Goal: Task Accomplishment & Management: Use online tool/utility

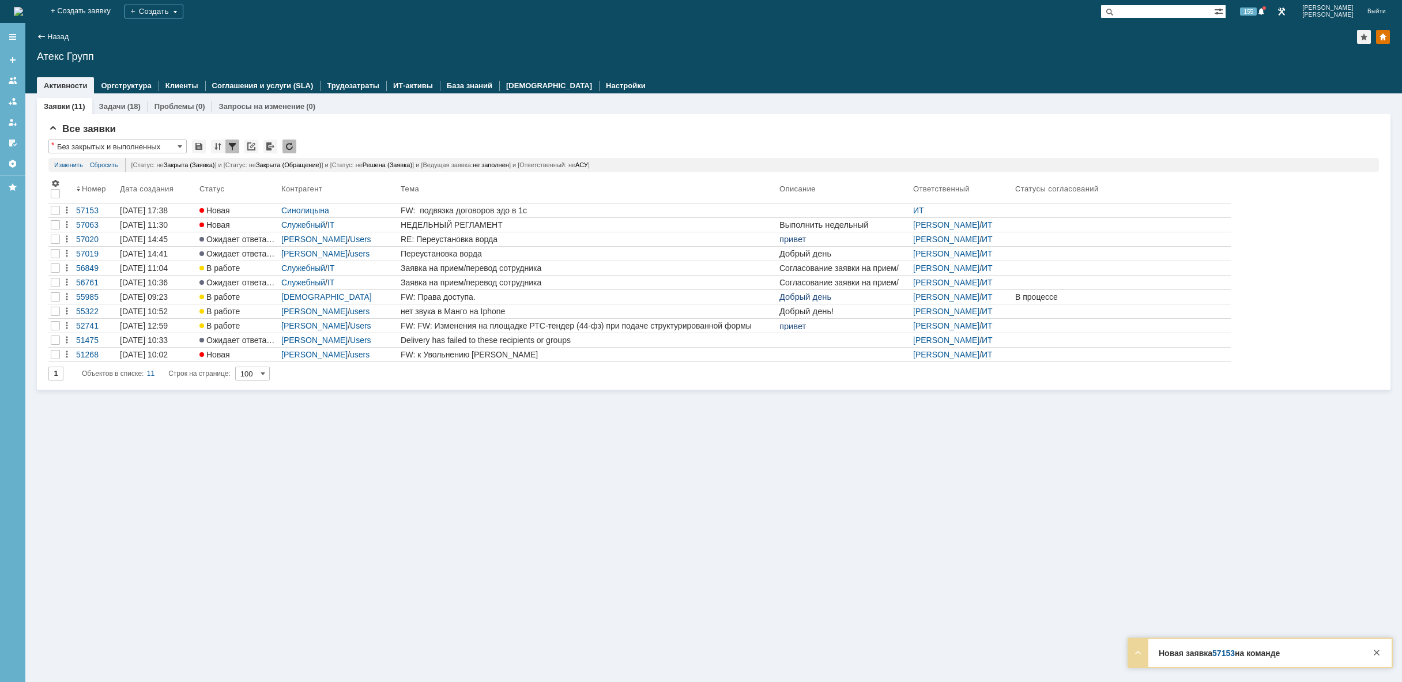
click at [23, 7] on img at bounding box center [18, 11] width 9 height 9
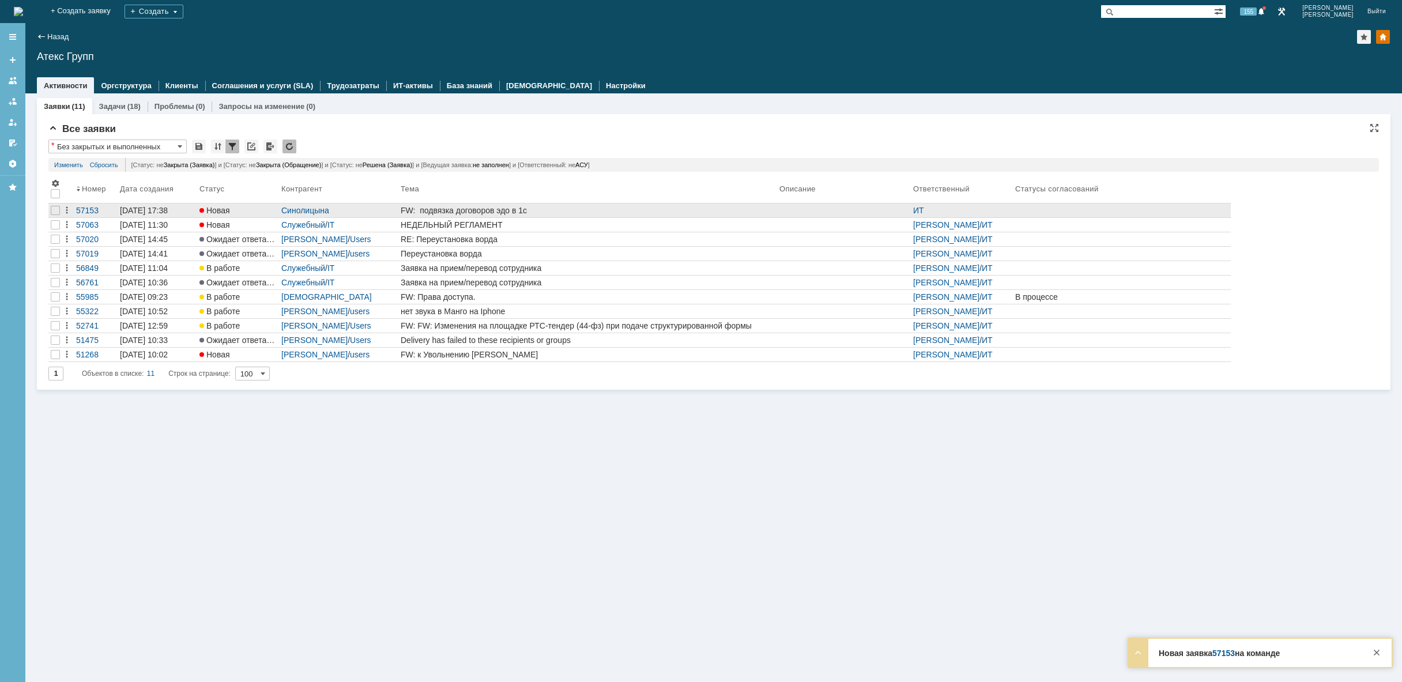
click at [542, 213] on div "FW: подвязка договоров эдо в 1с" at bounding box center [588, 210] width 374 height 9
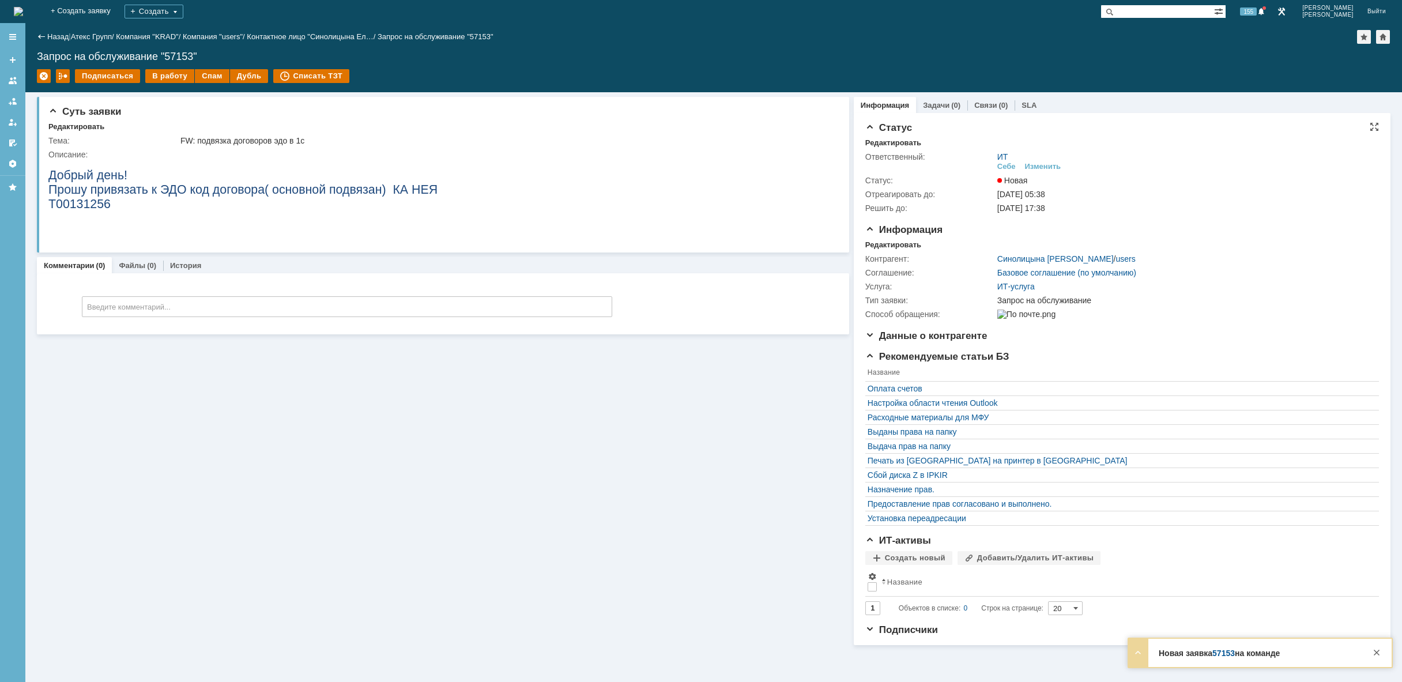
click at [1054, 171] on td "Изменить" at bounding box center [1043, 166] width 46 height 11
click at [1054, 168] on div "Изменить" at bounding box center [1043, 166] width 36 height 9
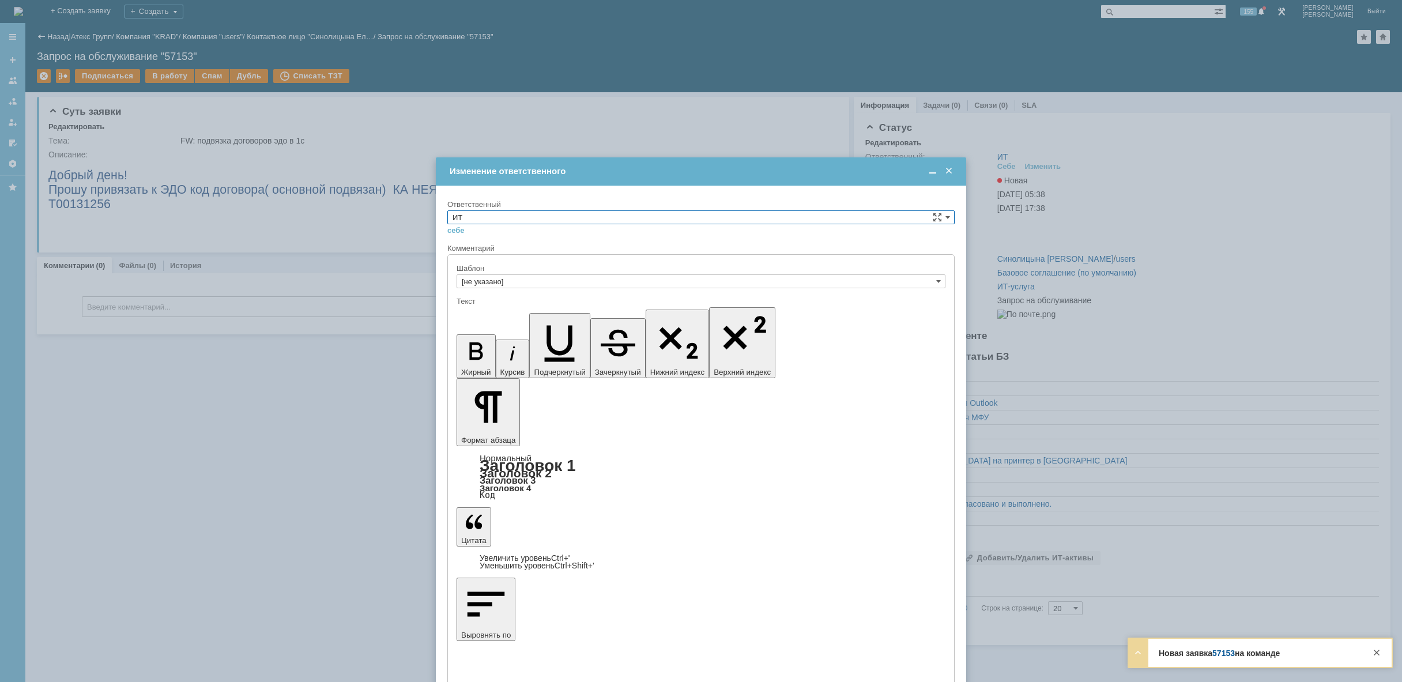
click at [545, 219] on input "ИТ" at bounding box center [700, 217] width 507 height 14
click at [510, 318] on div "АСУ" at bounding box center [701, 312] width 506 height 13
type input "АСУ"
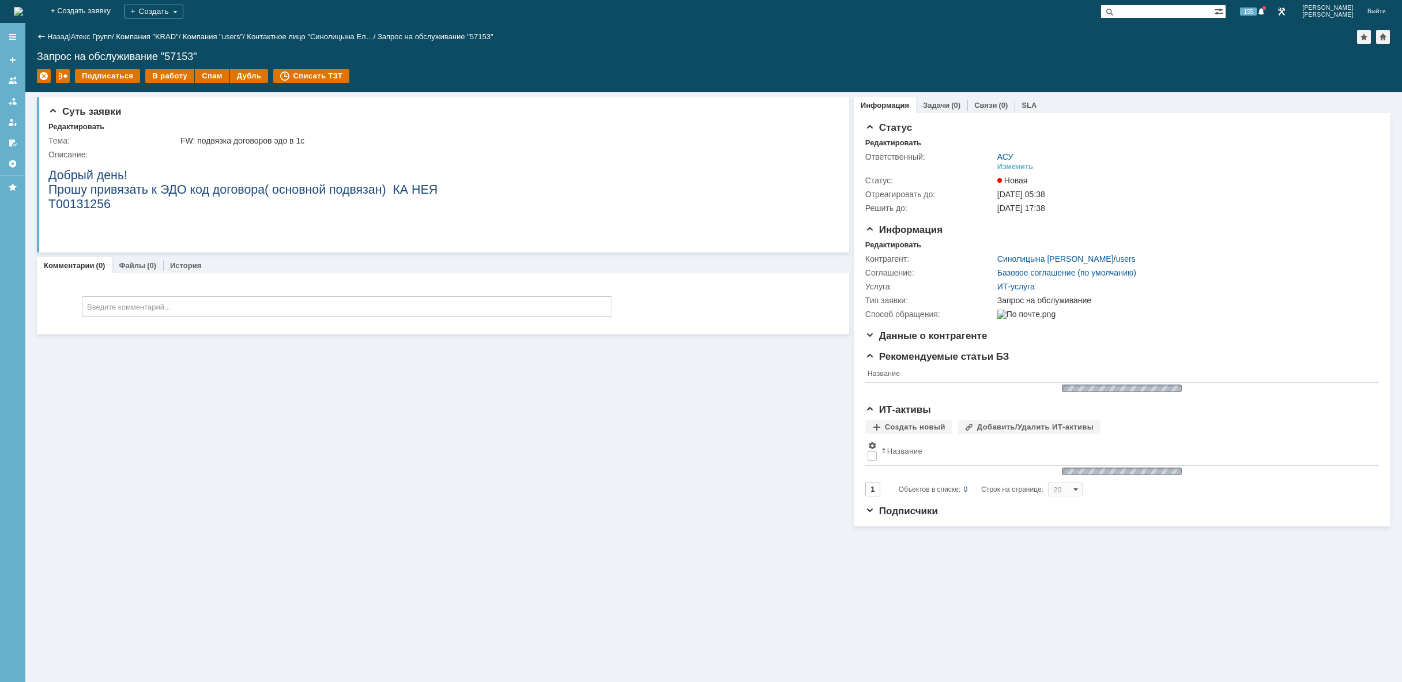
click at [439, 489] on div "Суть заявки Редактировать Тема: FW: подвязка договоров эдо в 1с Описание: Комме…" at bounding box center [443, 309] width 812 height 434
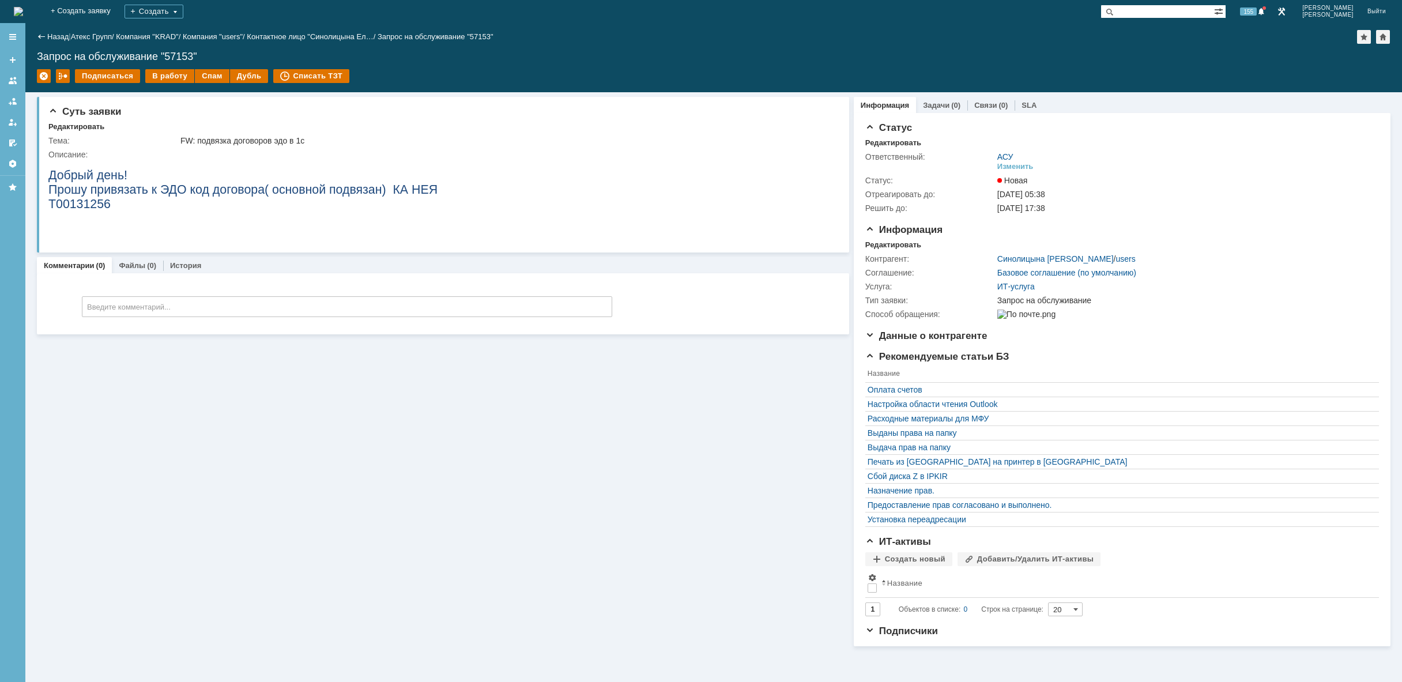
click at [23, 7] on img at bounding box center [18, 11] width 9 height 9
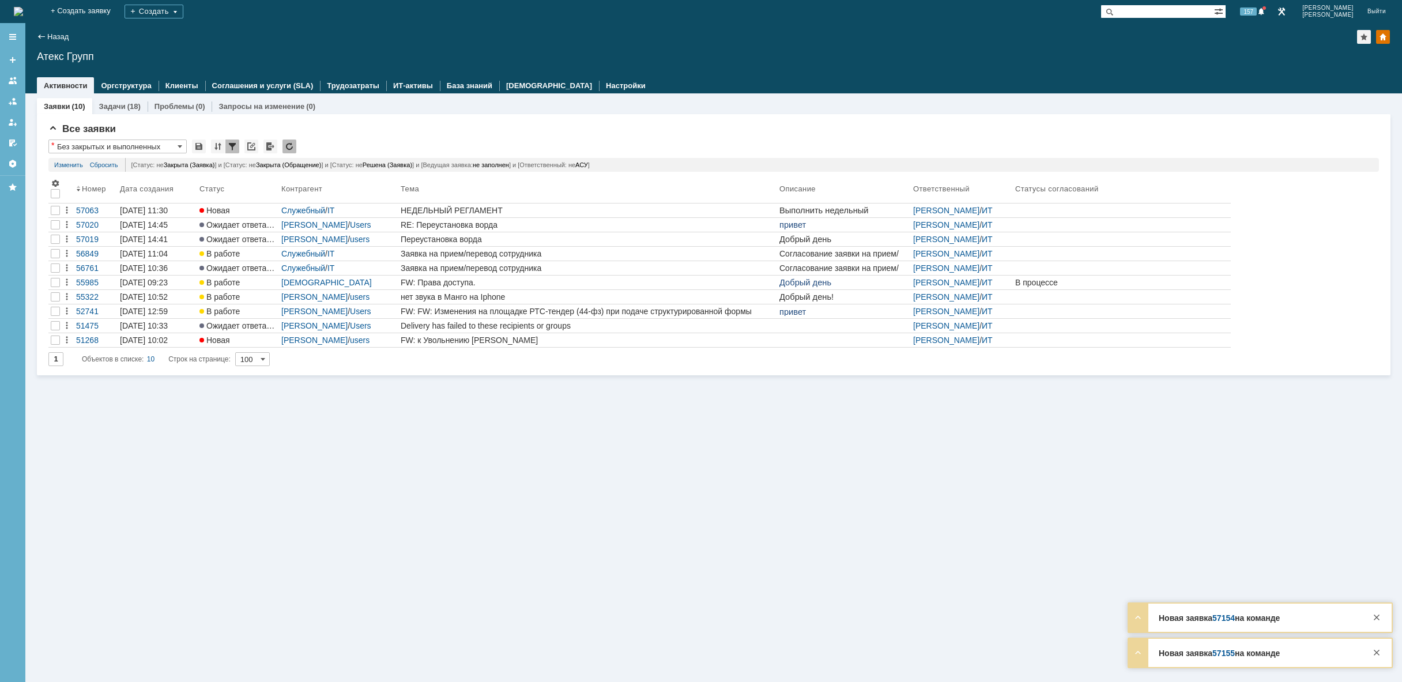
click at [23, 12] on img at bounding box center [18, 11] width 9 height 9
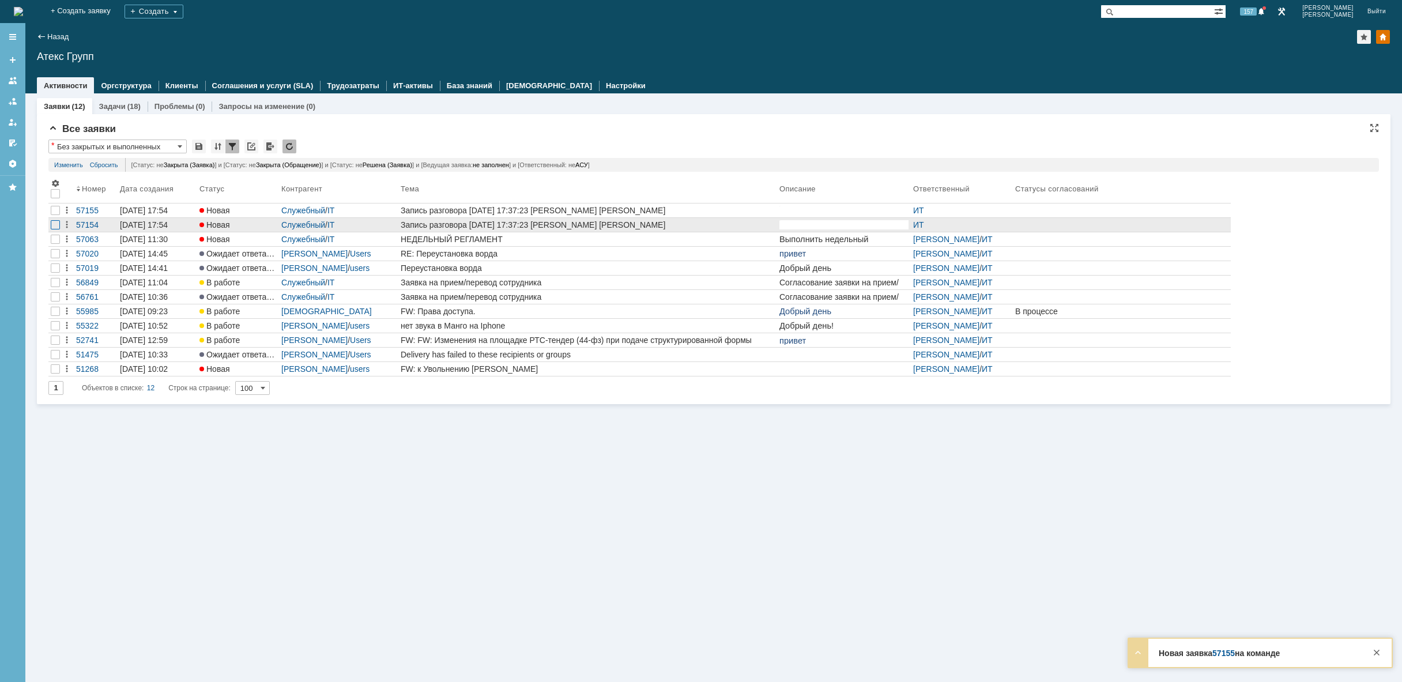
click at [58, 224] on div at bounding box center [55, 224] width 9 height 9
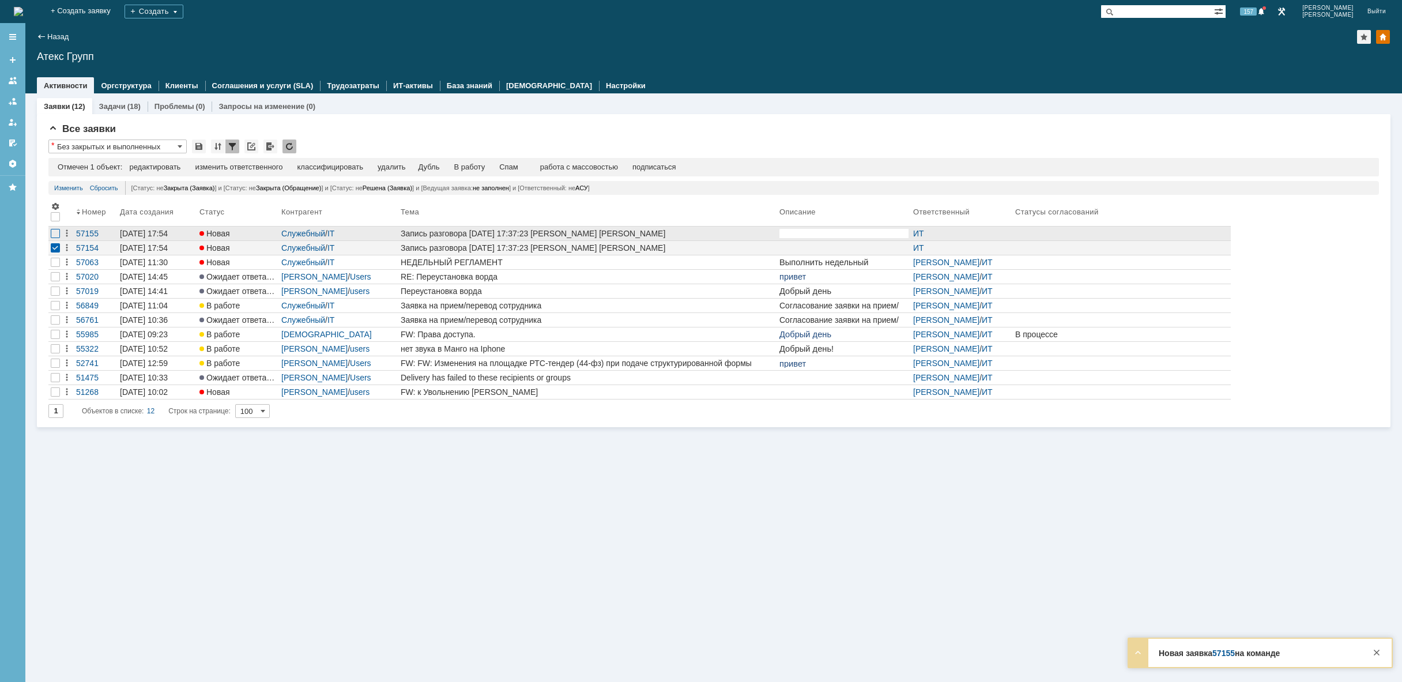
click at [54, 235] on div at bounding box center [55, 233] width 9 height 9
click at [365, 163] on div "редактировать массовое редактирование изменить ответственного классифицировать …" at bounding box center [353, 168] width 431 height 10
click at [372, 168] on div "удалить" at bounding box center [367, 167] width 28 height 9
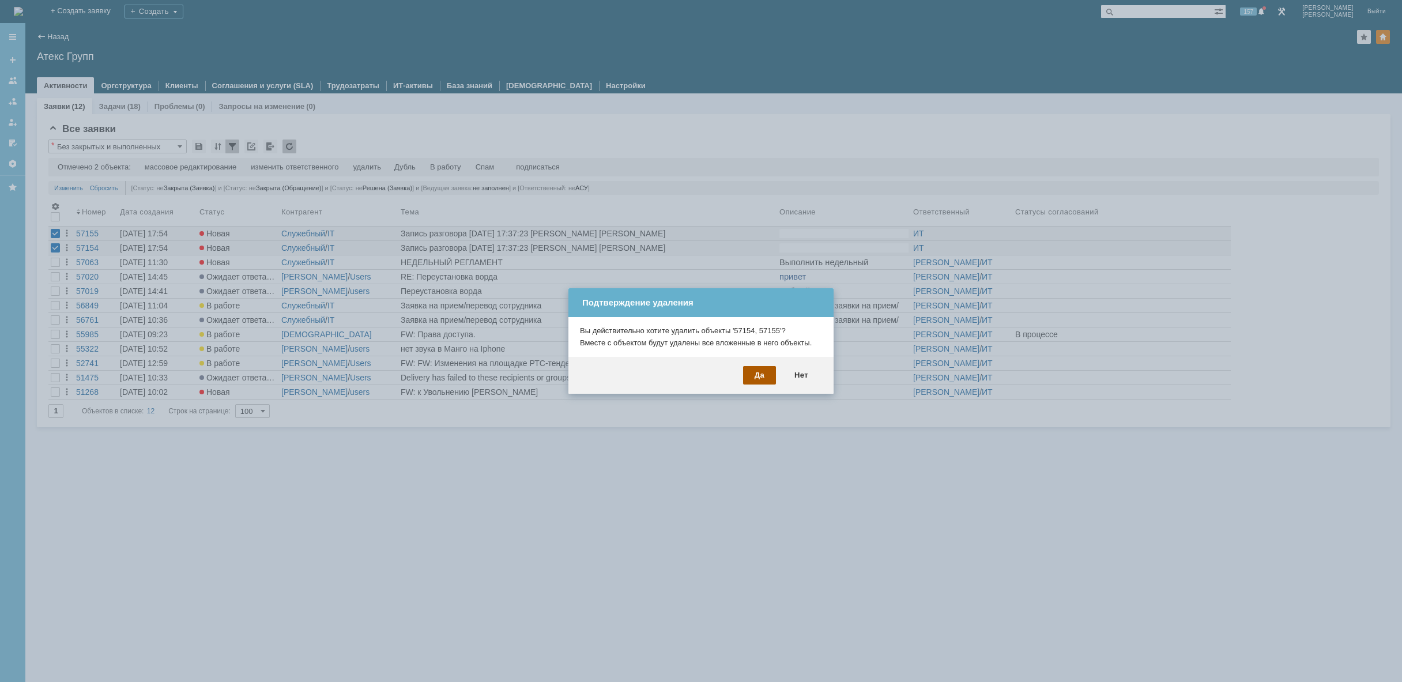
click at [759, 377] on div "Да" at bounding box center [759, 375] width 33 height 18
click at [85, 10] on div at bounding box center [701, 341] width 1402 height 682
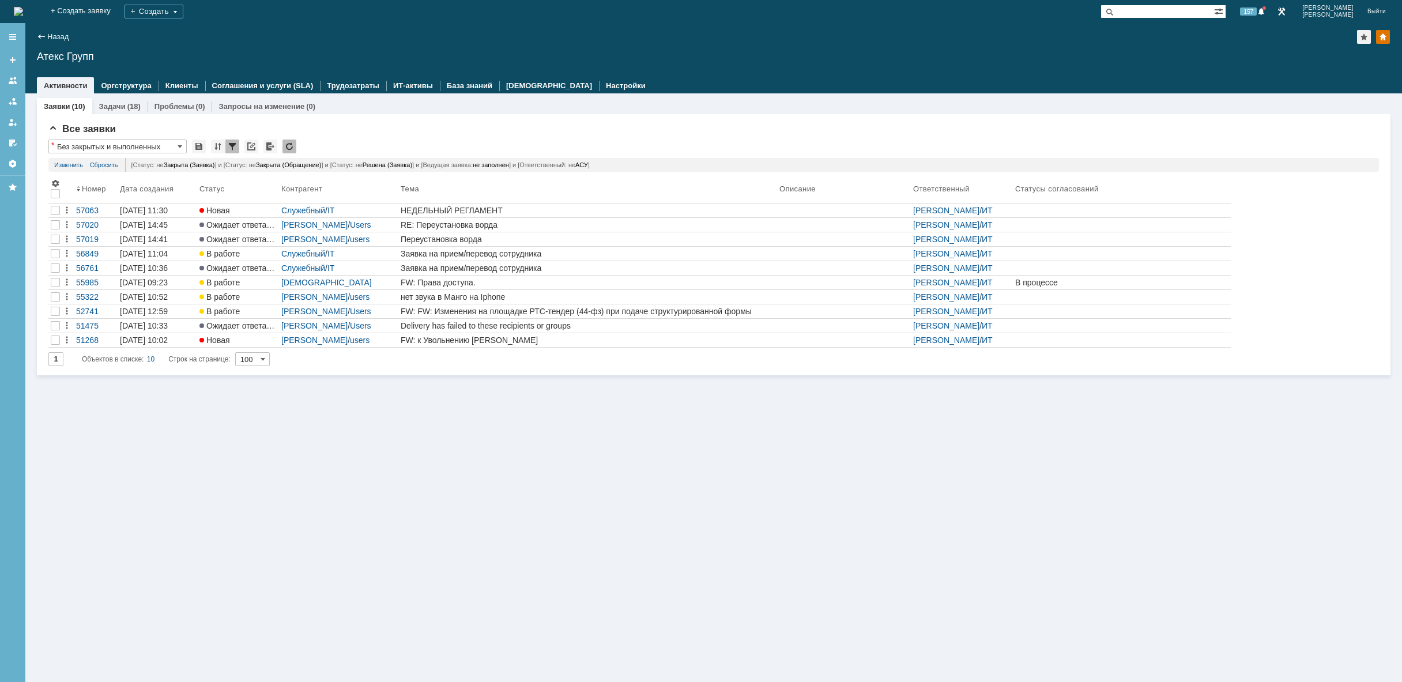
click at [23, 10] on img at bounding box center [18, 11] width 9 height 9
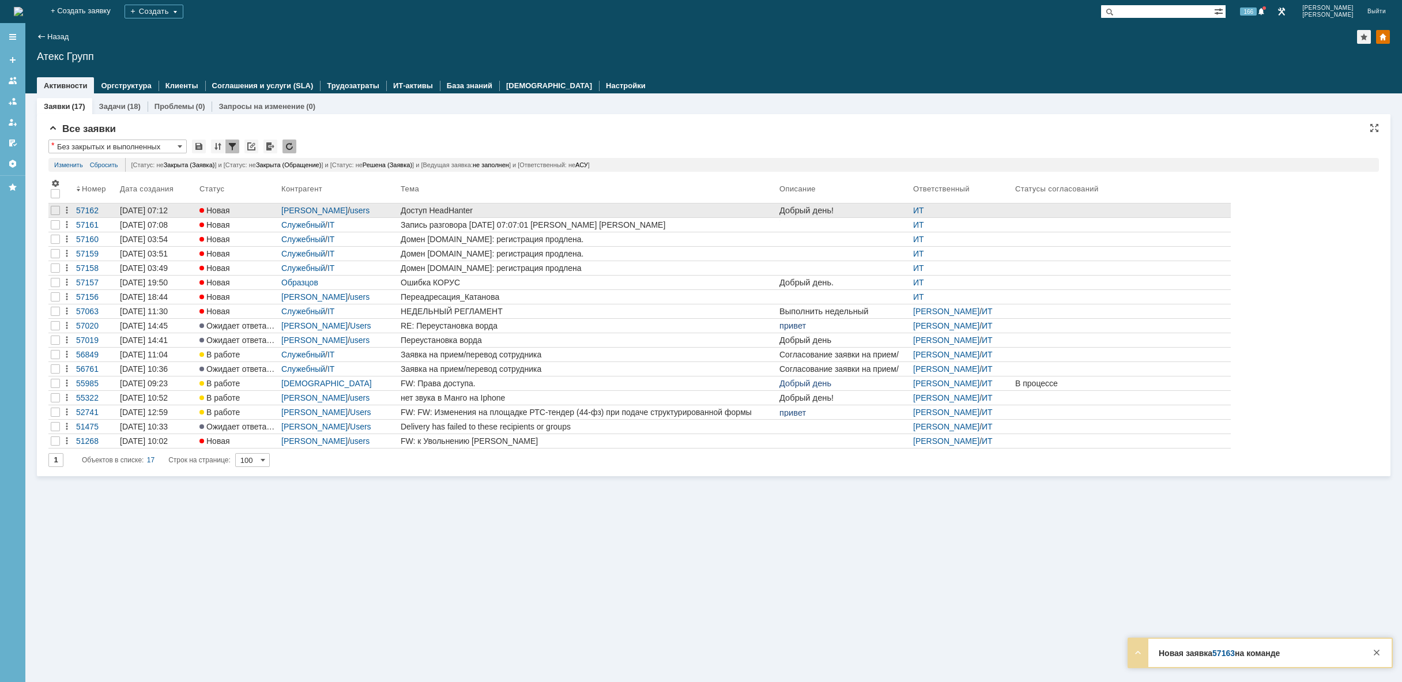
click at [487, 206] on div "Доступ HeadHanter" at bounding box center [588, 210] width 374 height 9
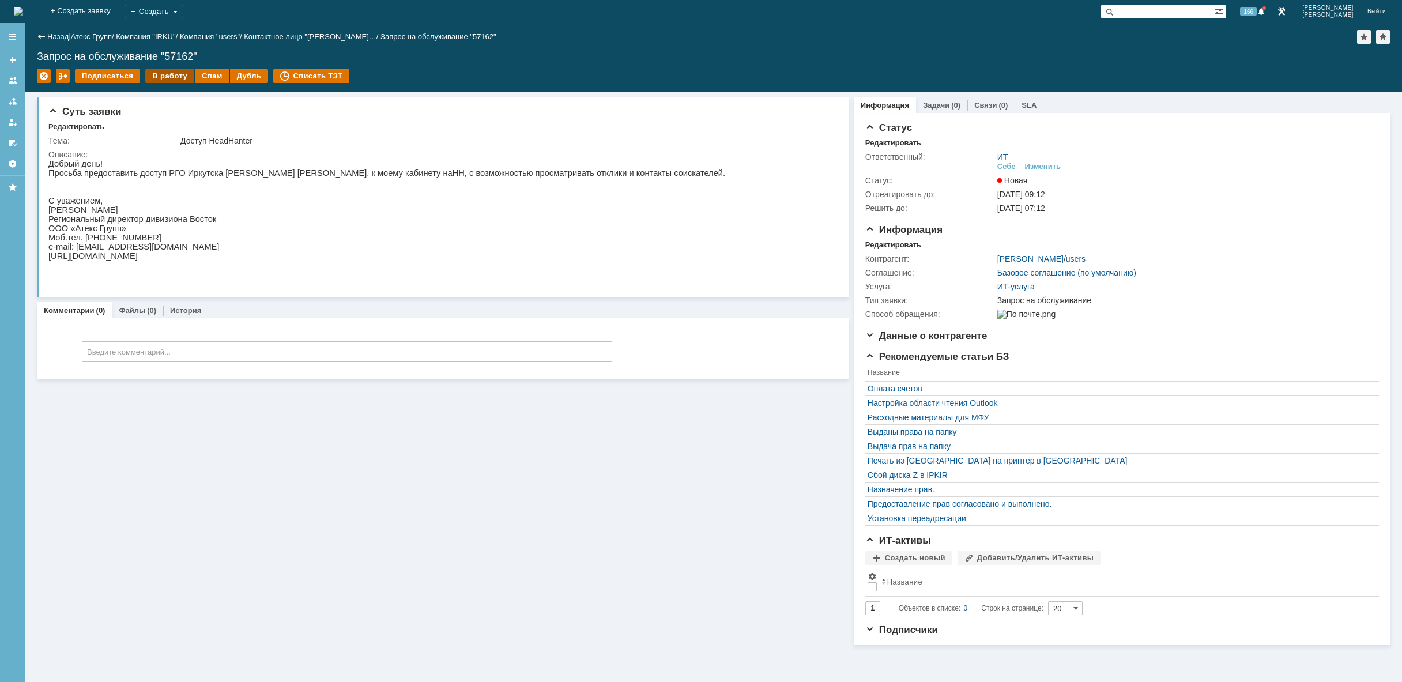
click at [169, 73] on div "В работу" at bounding box center [169, 76] width 49 height 14
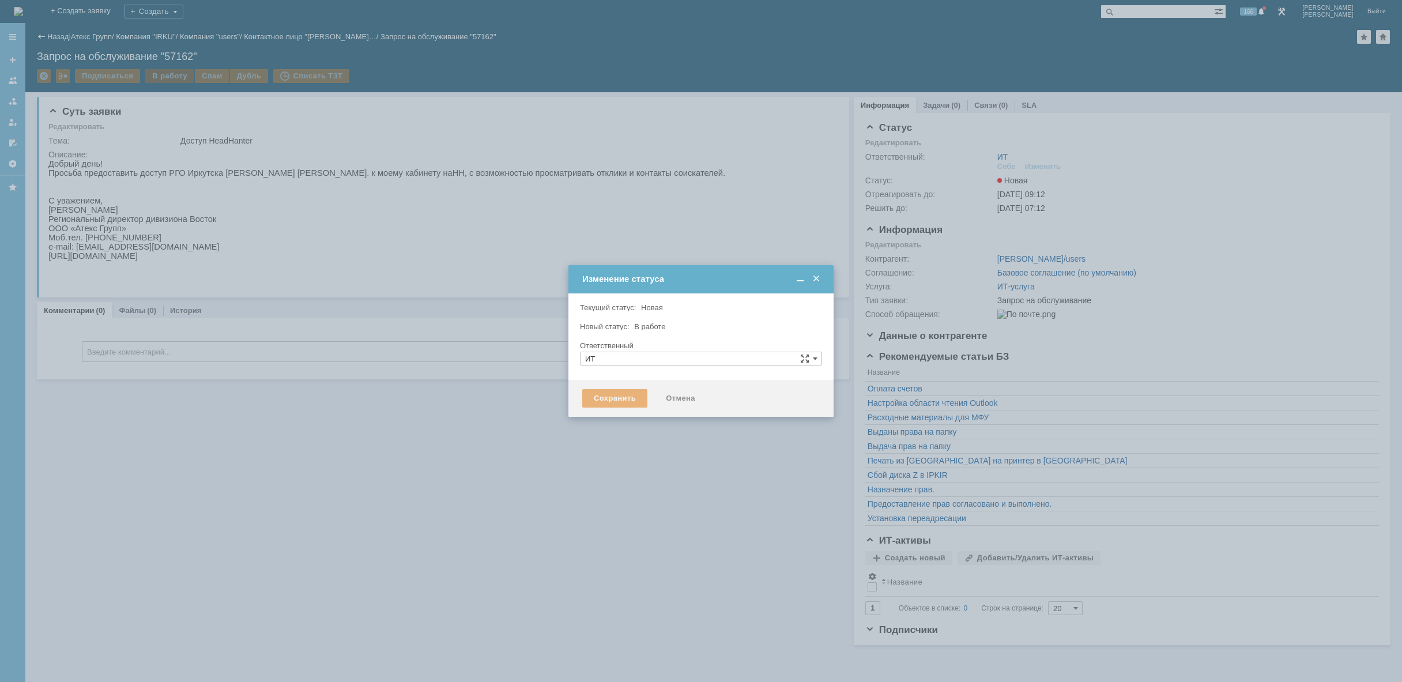
type input "[PERSON_NAME]"
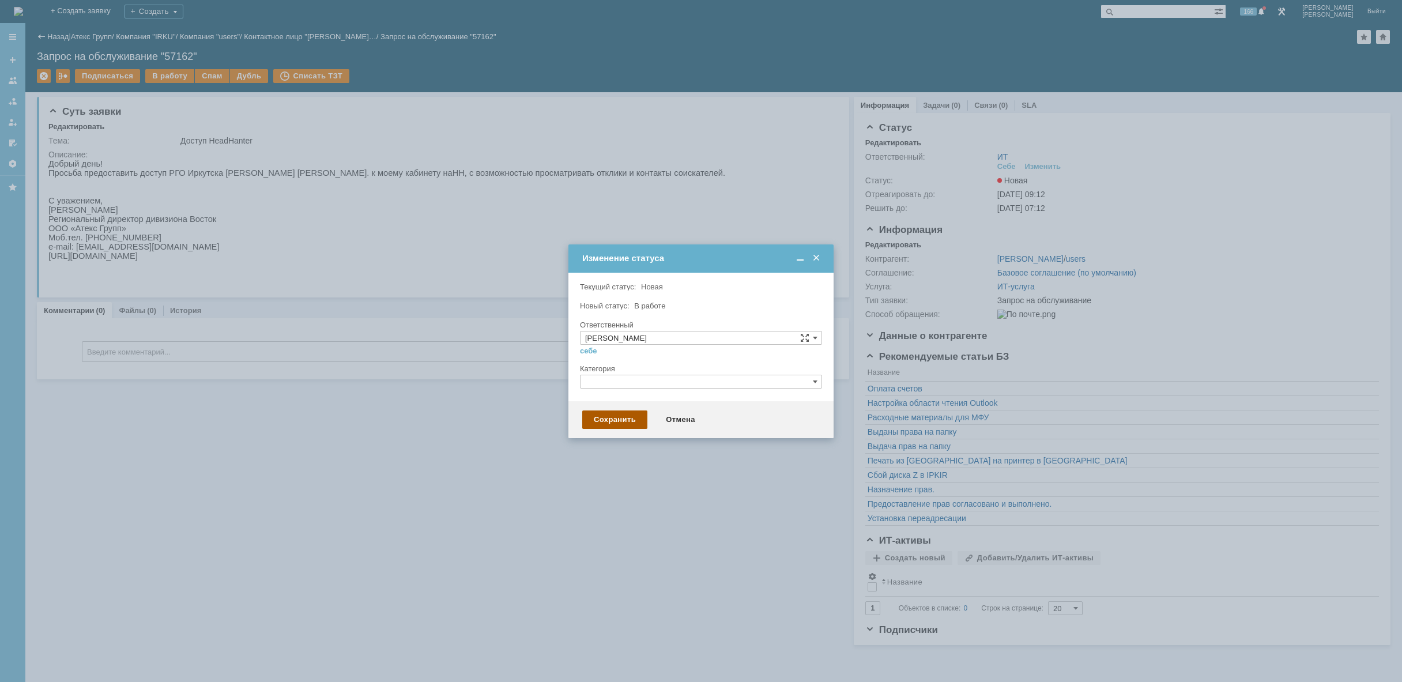
click at [621, 418] on div "Сохранить" at bounding box center [614, 419] width 65 height 18
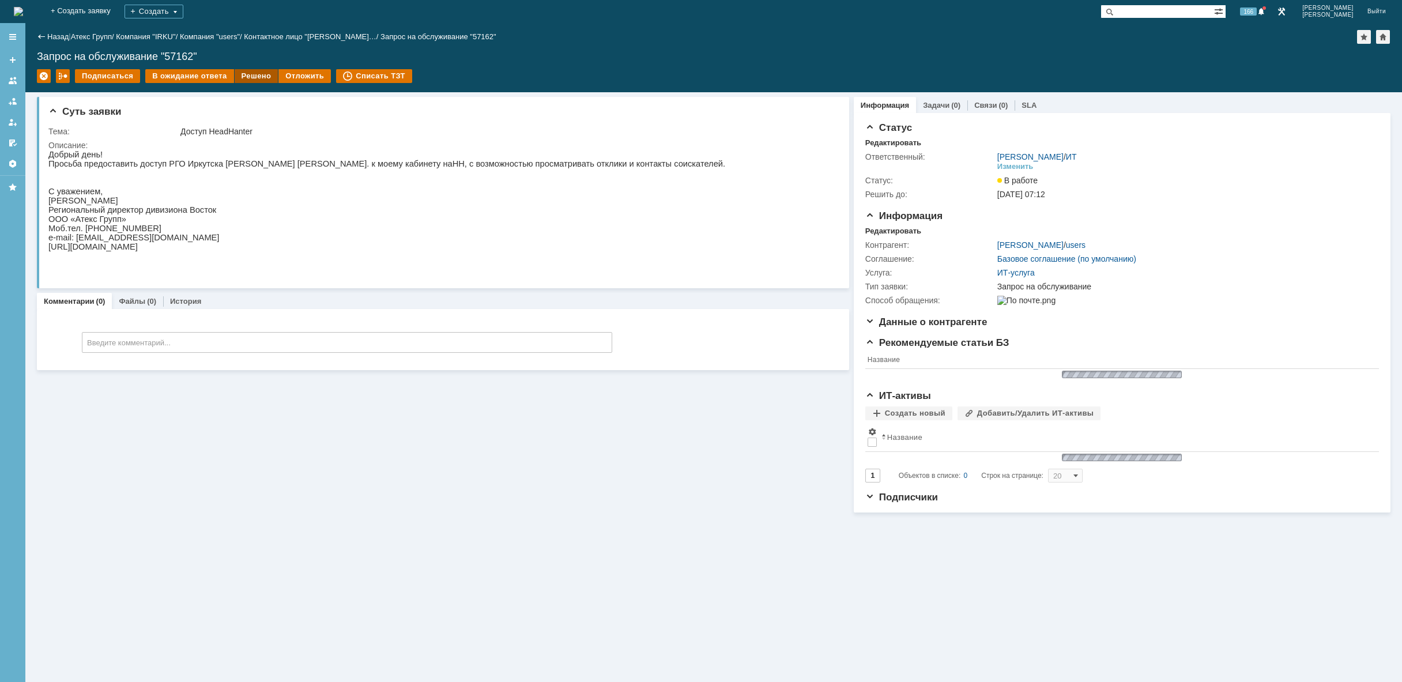
click at [254, 80] on div "Решено" at bounding box center [257, 76] width 44 height 14
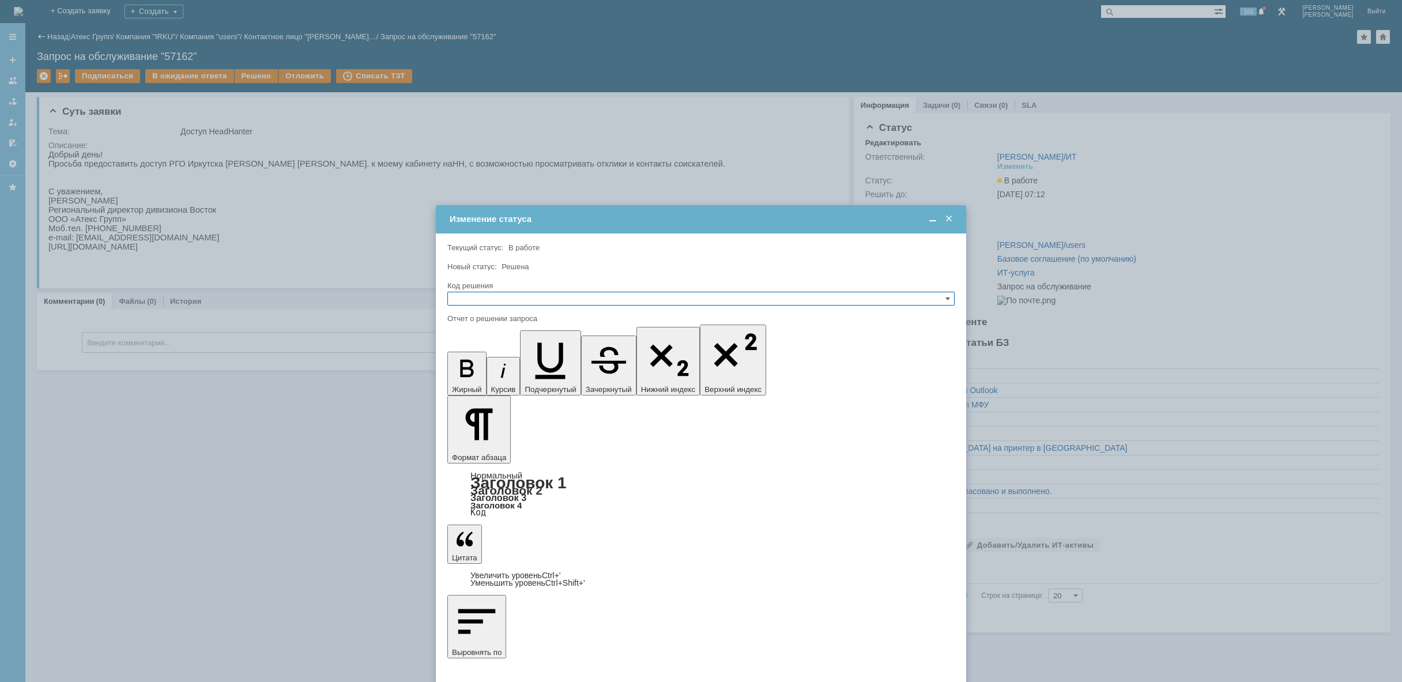
click at [521, 295] on input "text" at bounding box center [700, 299] width 507 height 14
click at [503, 353] on span "Решено" at bounding box center [701, 353] width 497 height 9
type input "Решено"
